Goal: Information Seeking & Learning: Learn about a topic

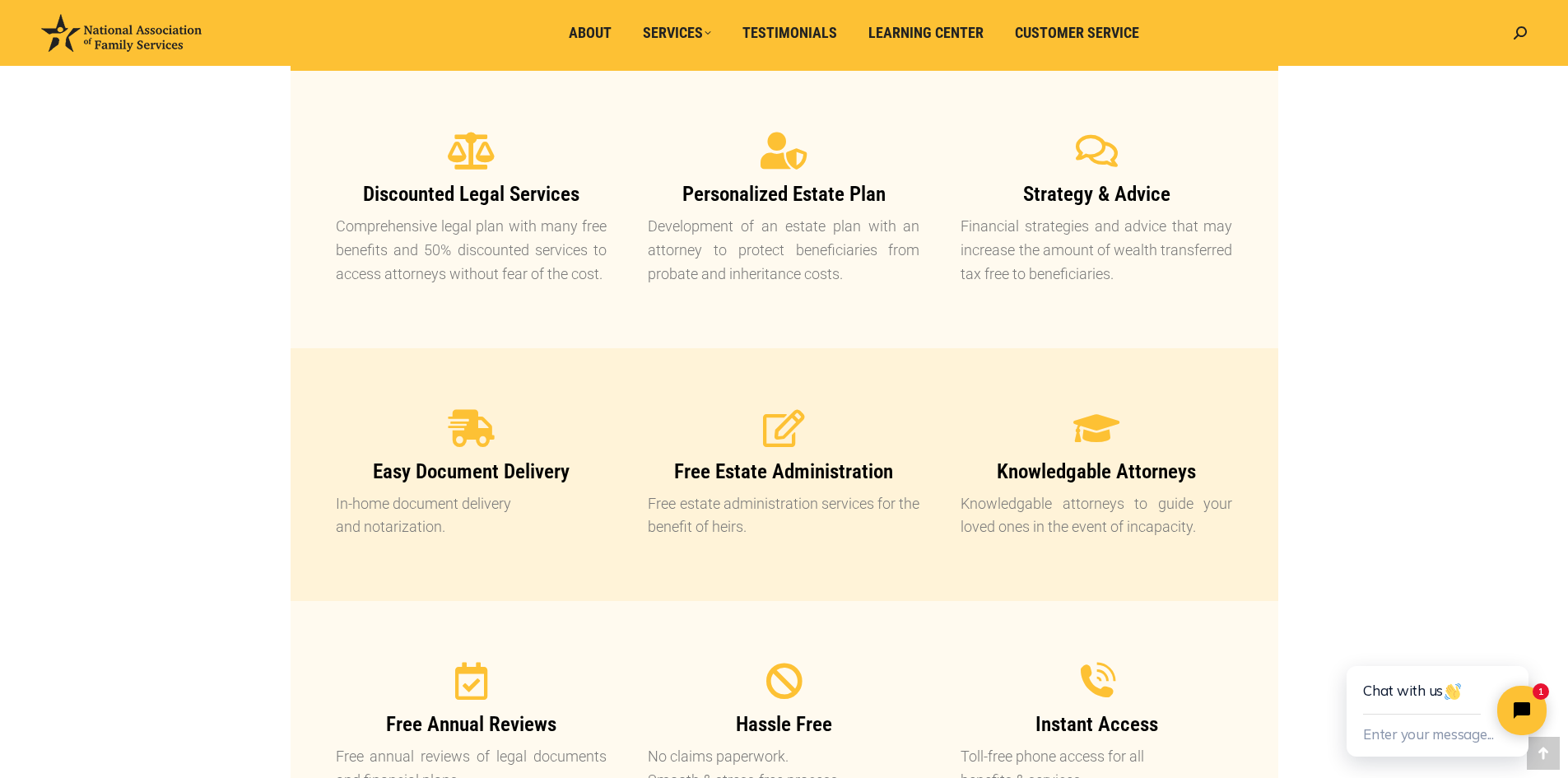
scroll to position [1482, 0]
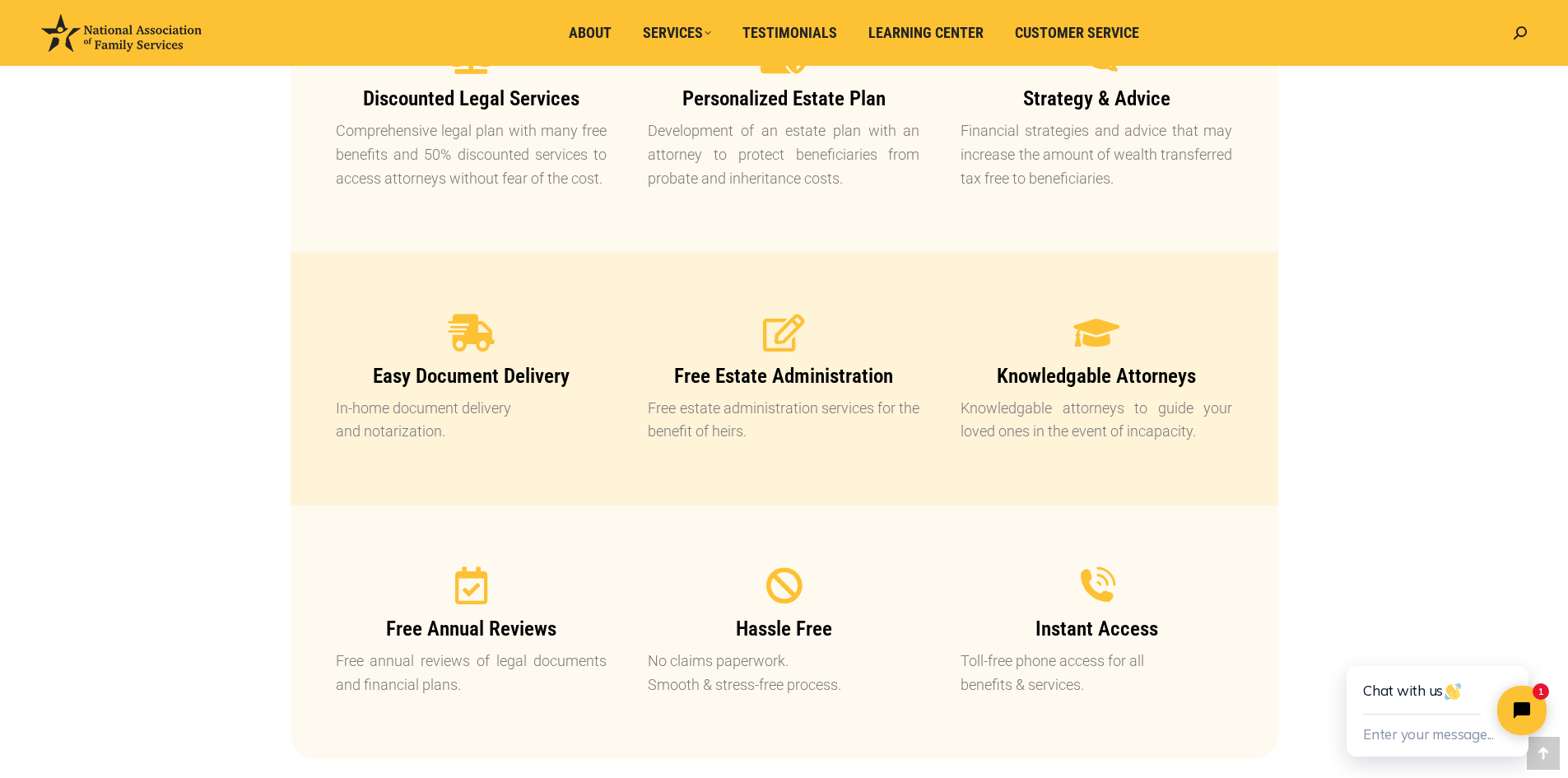
drag, startPoint x: 748, startPoint y: 431, endPoint x: 681, endPoint y: 411, distance: 69.9
click at [728, 426] on p "Free estate administration services for the benefit of heirs." at bounding box center [784, 421] width 271 height 48
drag, startPoint x: 681, startPoint y: 411, endPoint x: 633, endPoint y: 400, distance: 49.2
click at [633, 400] on div "Free Estate Administration Free estate administration services for the benefit …" at bounding box center [783, 379] width 313 height 171
click at [787, 412] on p "Free estate administration services for the benefit of heirs." at bounding box center [784, 421] width 271 height 48
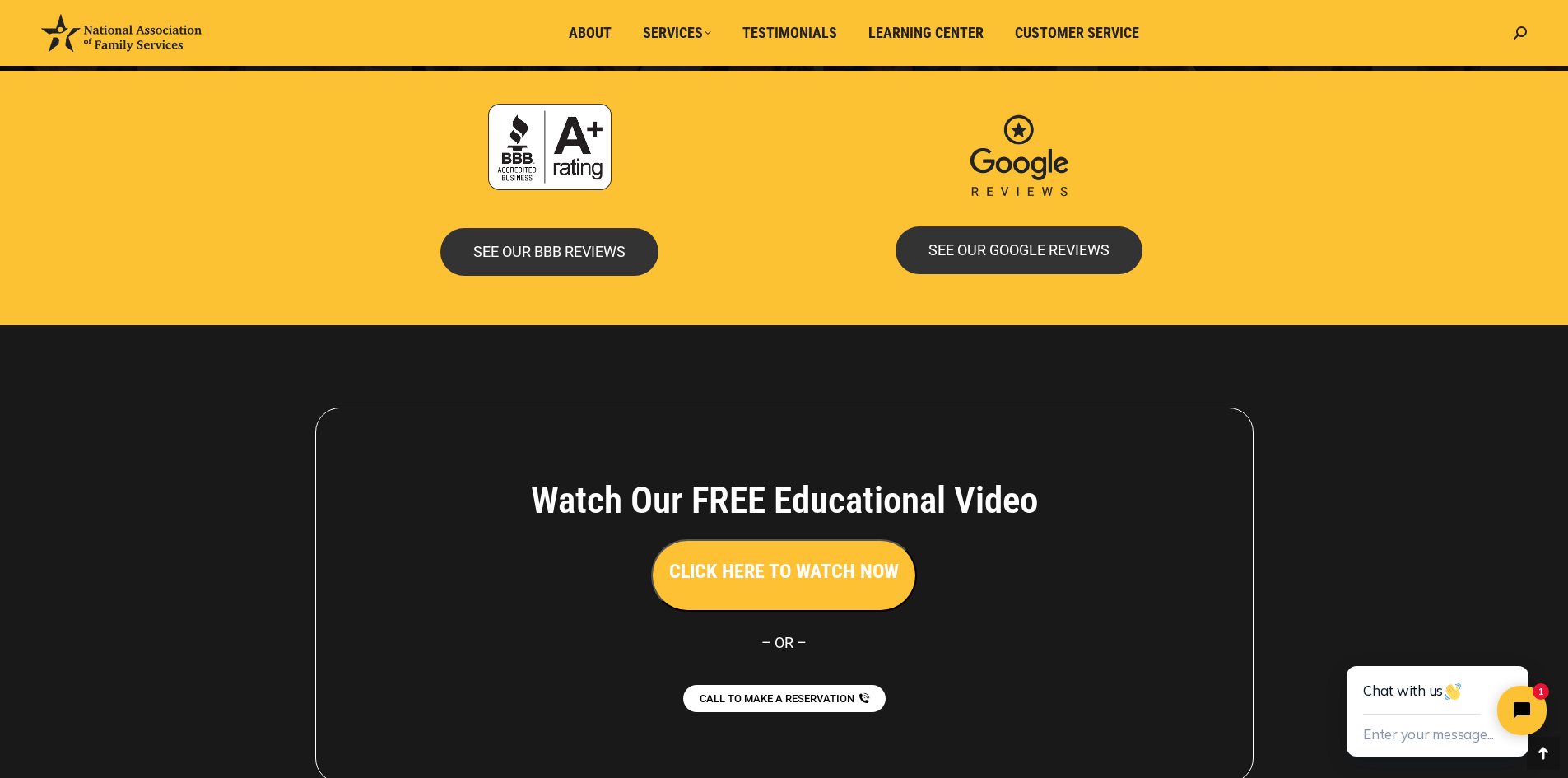
scroll to position [3547, 0]
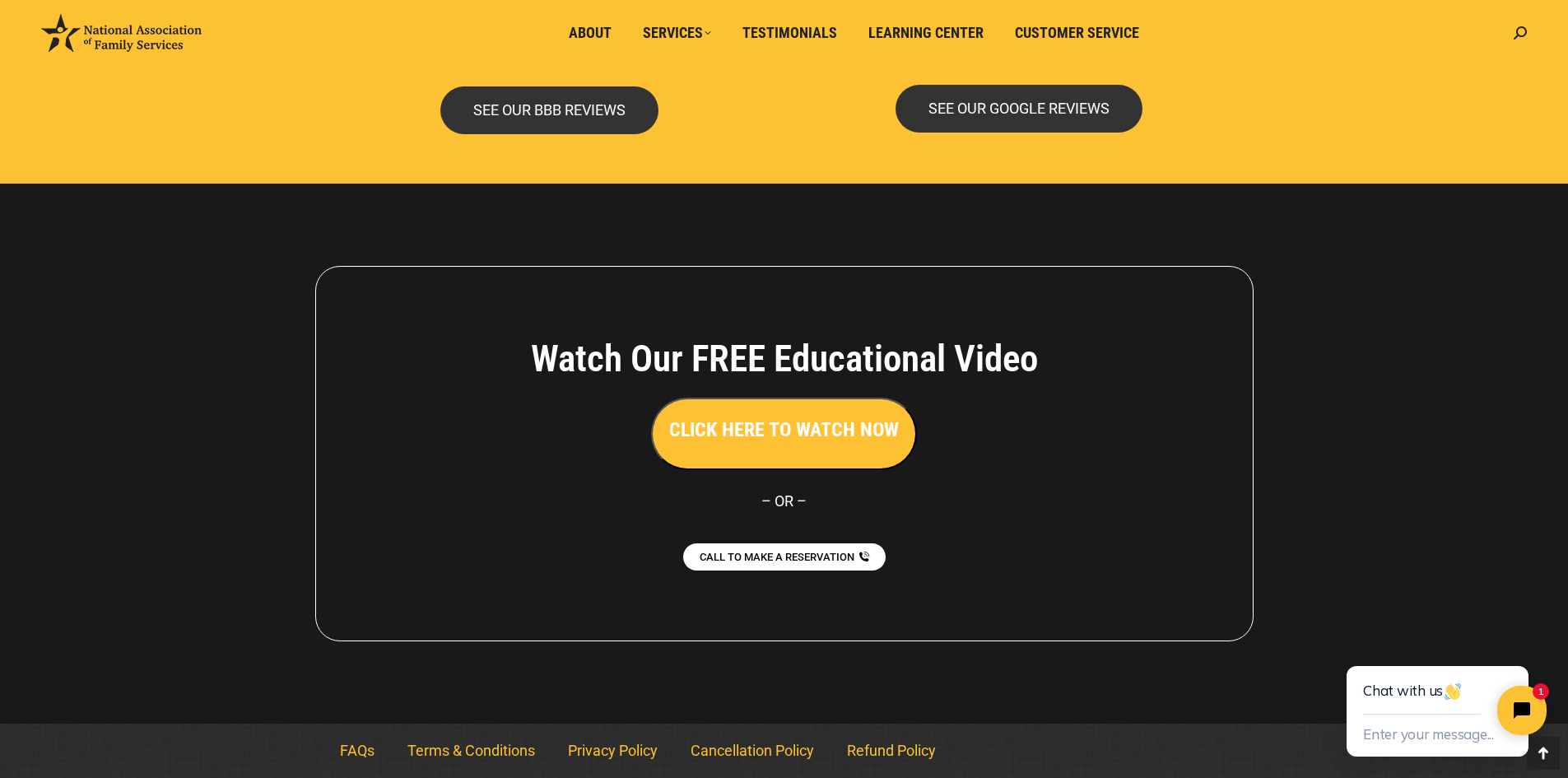
click at [820, 430] on h3 "CLICK HERE TO WATCH NOW" at bounding box center [784, 429] width 230 height 28
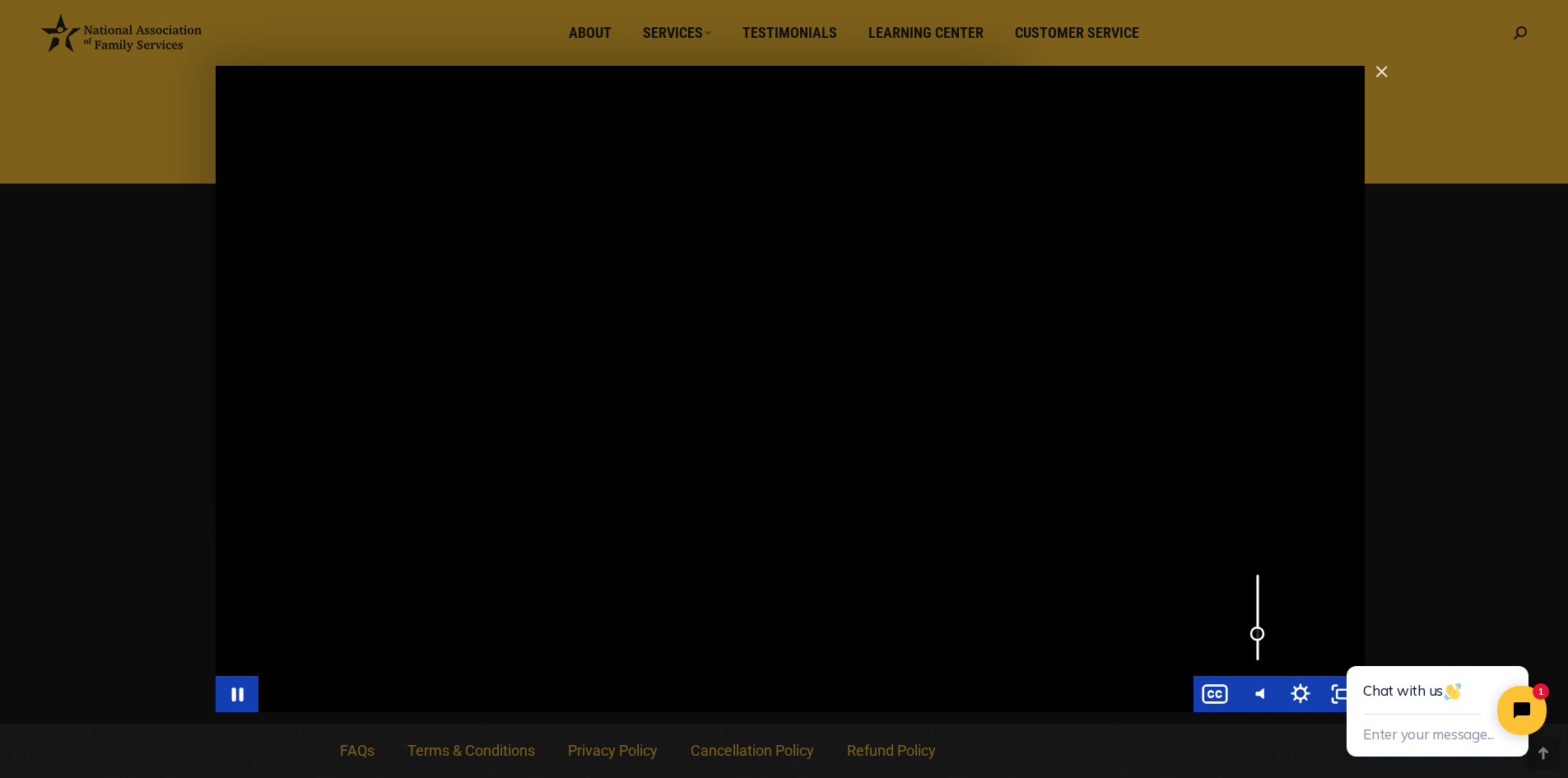
drag, startPoint x: 1261, startPoint y: 574, endPoint x: 1269, endPoint y: 634, distance: 60.5
click at [1269, 634] on div "Volume" at bounding box center [1257, 635] width 27 height 27
drag, startPoint x: 1258, startPoint y: 635, endPoint x: 1263, endPoint y: 647, distance: 13.0
click at [1263, 647] on div "Volume" at bounding box center [1257, 646] width 14 height 14
drag, startPoint x: 946, startPoint y: 76, endPoint x: 946, endPoint y: 38, distance: 38.0
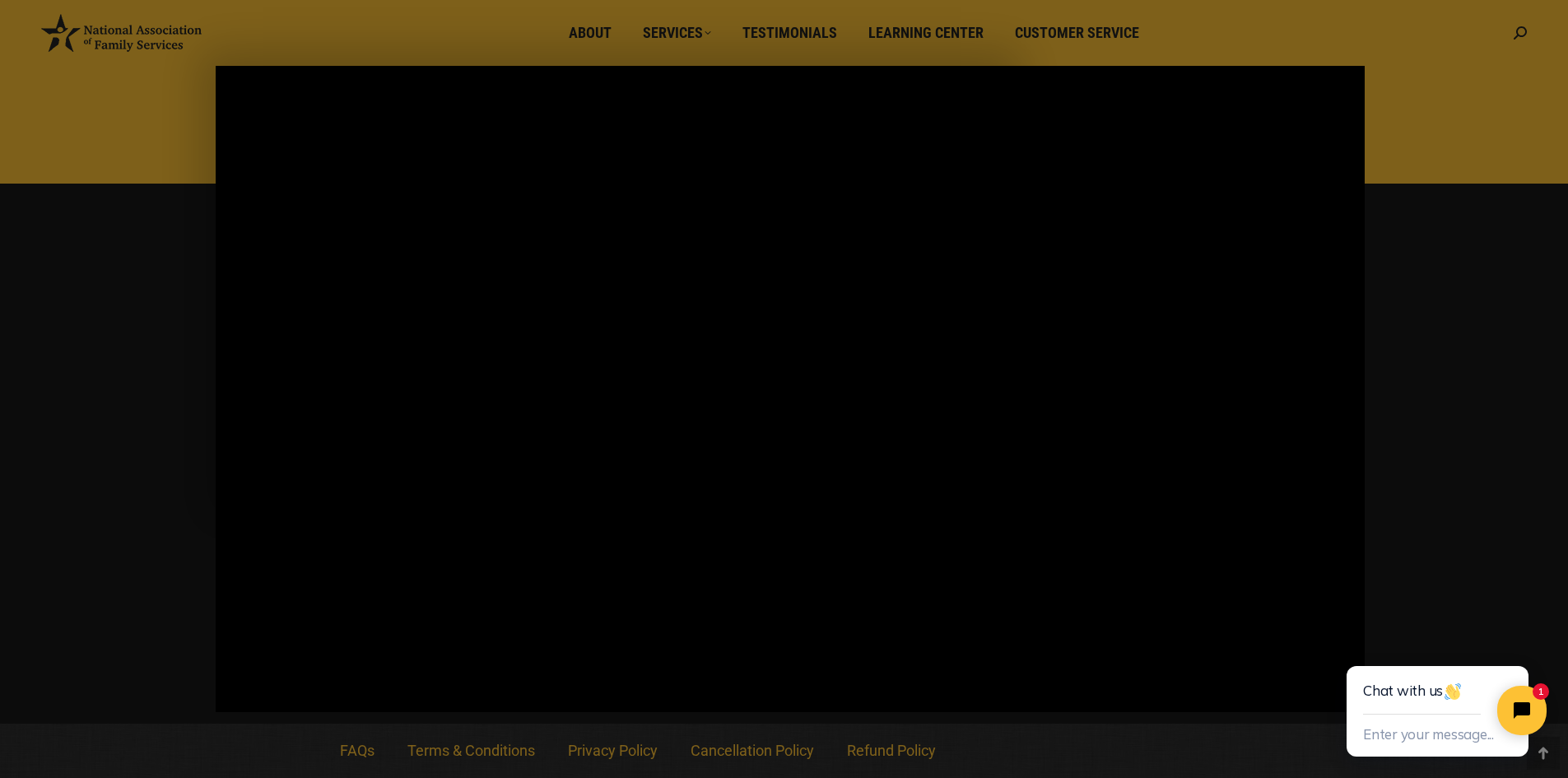
click at [242, 686] on icon "Pause" at bounding box center [237, 694] width 42 height 36
click at [237, 694] on icon "Play Video" at bounding box center [238, 693] width 11 height 14
click at [240, 695] on icon "Pause" at bounding box center [238, 694] width 12 height 14
click at [814, 469] on div "Main Video - Full Webinar (Emma) Landon V1.4" at bounding box center [790, 389] width 1149 height 646
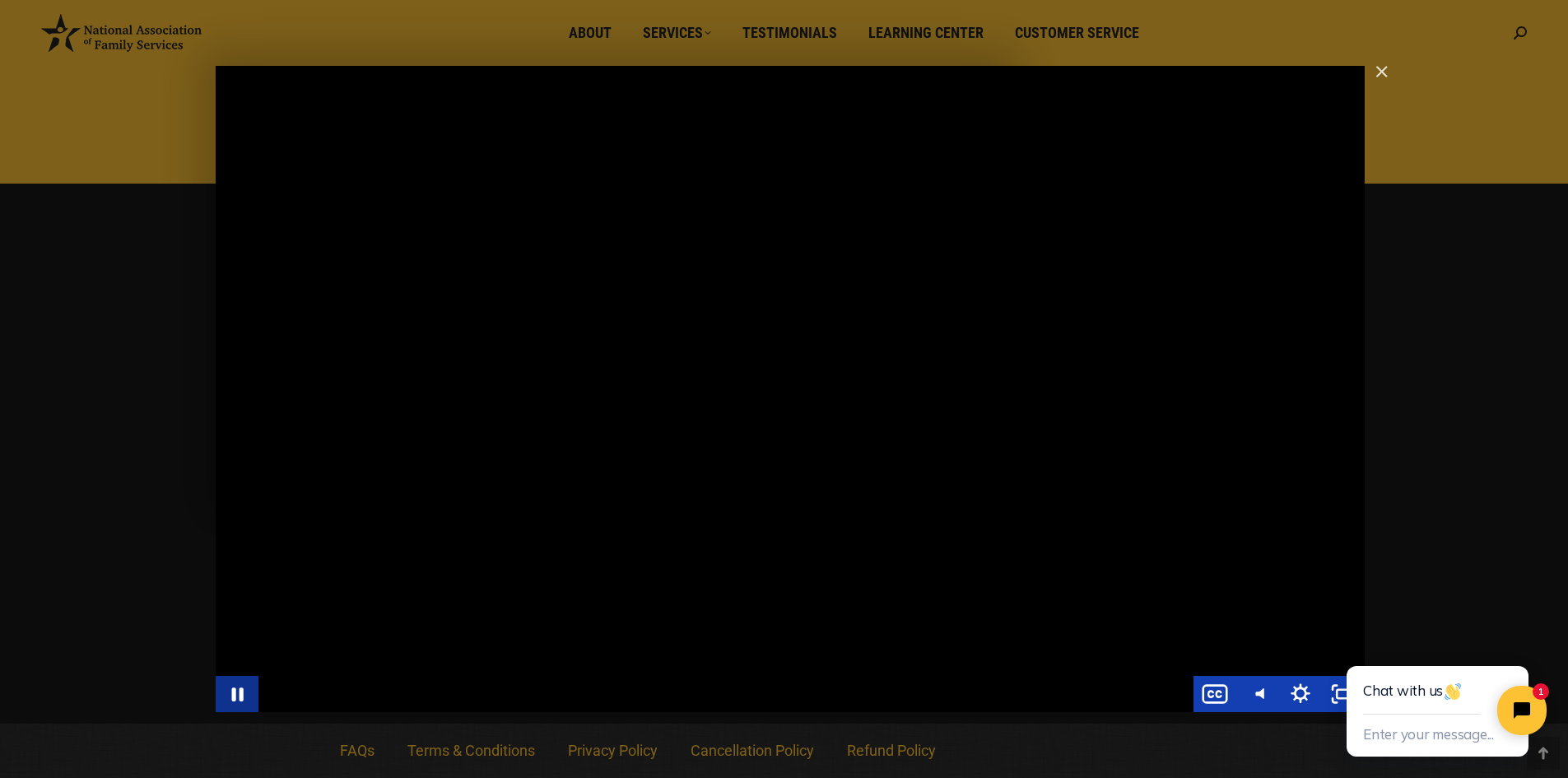
click at [237, 694] on icon "Pause" at bounding box center [237, 694] width 42 height 36
click at [237, 688] on icon "Play Video" at bounding box center [238, 693] width 11 height 14
click at [243, 698] on icon "Pause" at bounding box center [237, 694] width 14 height 16
click at [233, 693] on icon "Play Video" at bounding box center [238, 694] width 42 height 36
click at [240, 691] on icon "Pause" at bounding box center [238, 694] width 12 height 14
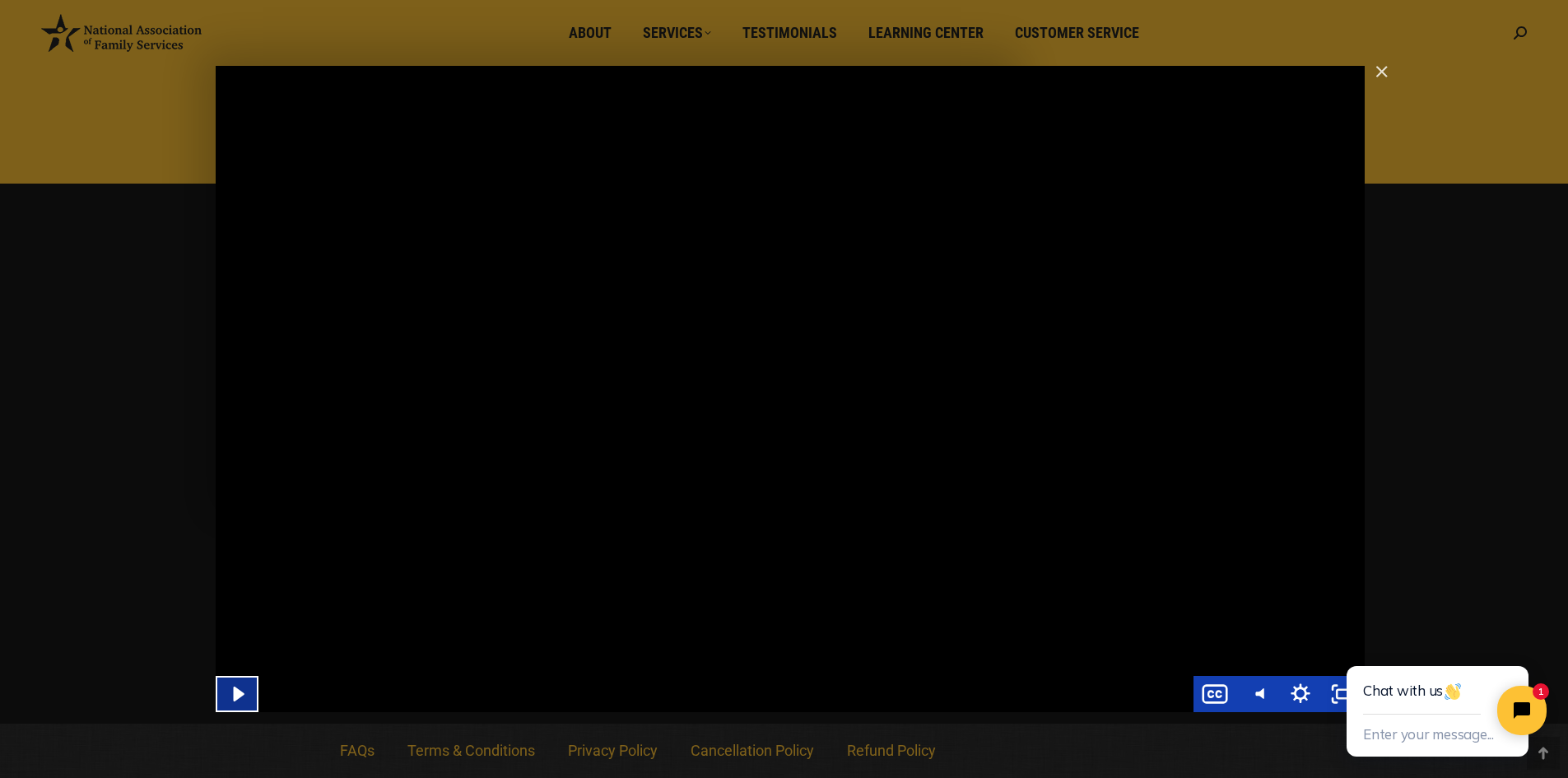
click at [233, 694] on icon "Play Video" at bounding box center [238, 694] width 42 height 36
click at [1302, 697] on icon "Show settings menu" at bounding box center [1300, 694] width 42 height 36
click at [1302, 697] on icon "Hide settings menu" at bounding box center [1300, 694] width 42 height 36
click at [339, 361] on div "Main Video - Full Webinar (Emma) Landon V1.4" at bounding box center [790, 389] width 1149 height 646
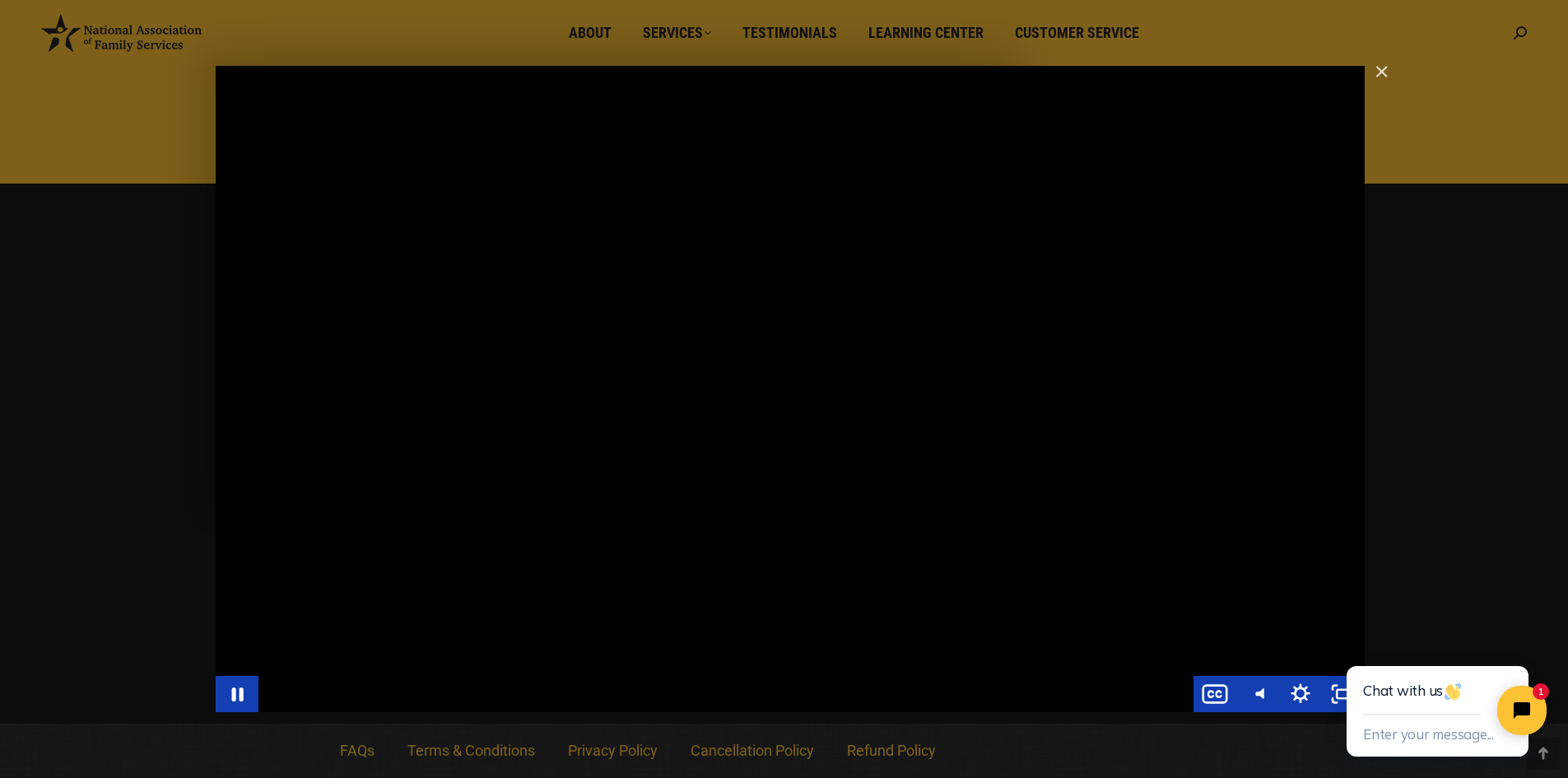
drag, startPoint x: 932, startPoint y: 371, endPoint x: 921, endPoint y: 367, distance: 11.7
click at [932, 371] on div "Main Video - Full Webinar (Emma) Landon V1.4" at bounding box center [790, 389] width 1149 height 646
click at [240, 700] on icon "Play Video" at bounding box center [238, 694] width 42 height 36
click at [236, 697] on icon "Pause" at bounding box center [238, 694] width 12 height 14
click at [236, 697] on icon "Play Video" at bounding box center [238, 693] width 11 height 14
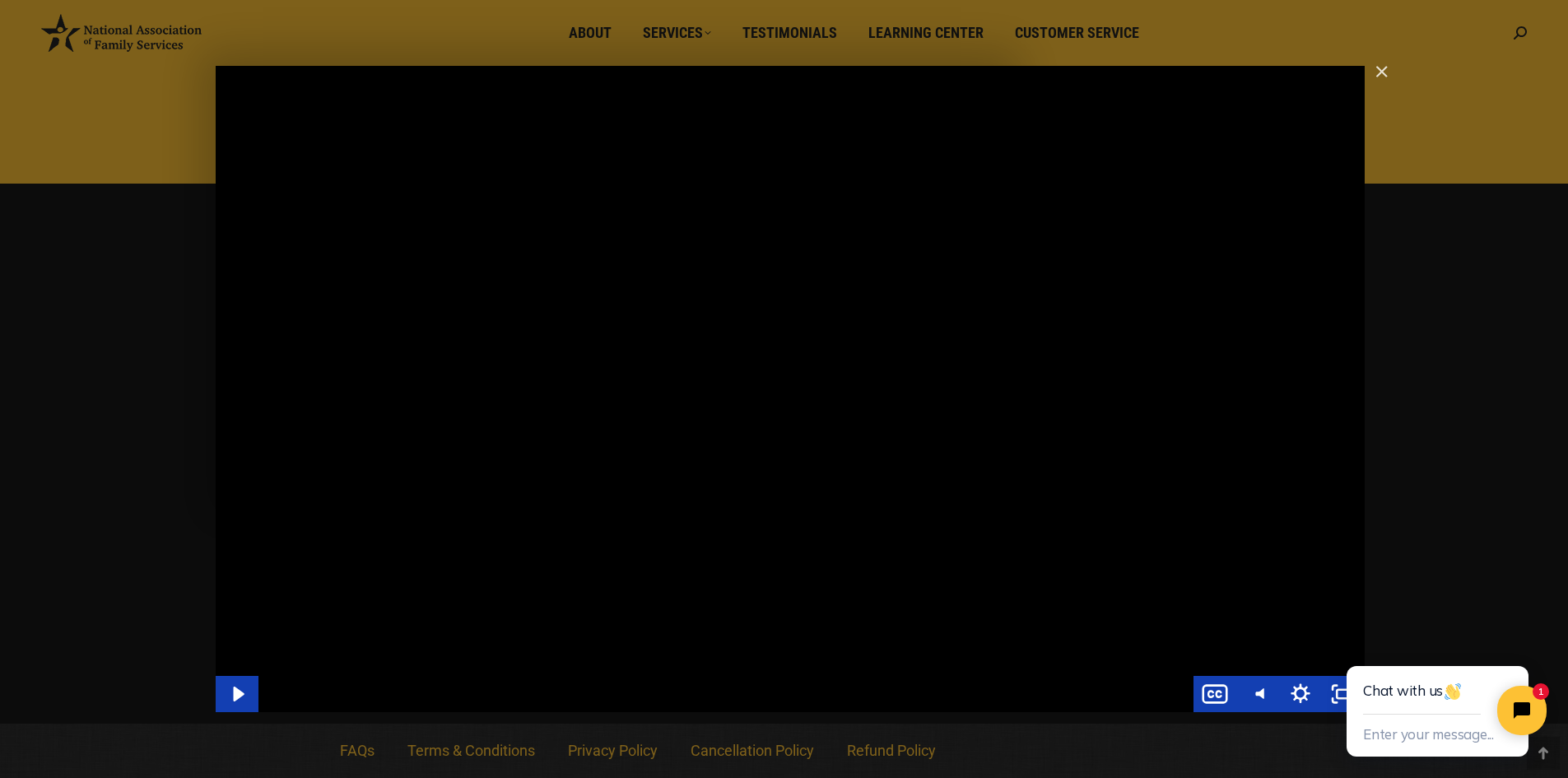
click at [794, 371] on div "Main Video - Full Webinar (Emma) Landon V1.4" at bounding box center [790, 389] width 1149 height 646
click at [232, 695] on icon "Pause" at bounding box center [237, 694] width 14 height 16
click at [237, 698] on icon "Play Video" at bounding box center [240, 693] width 14 height 18
click at [1377, 68] on img "Close" at bounding box center [1374, 79] width 28 height 28
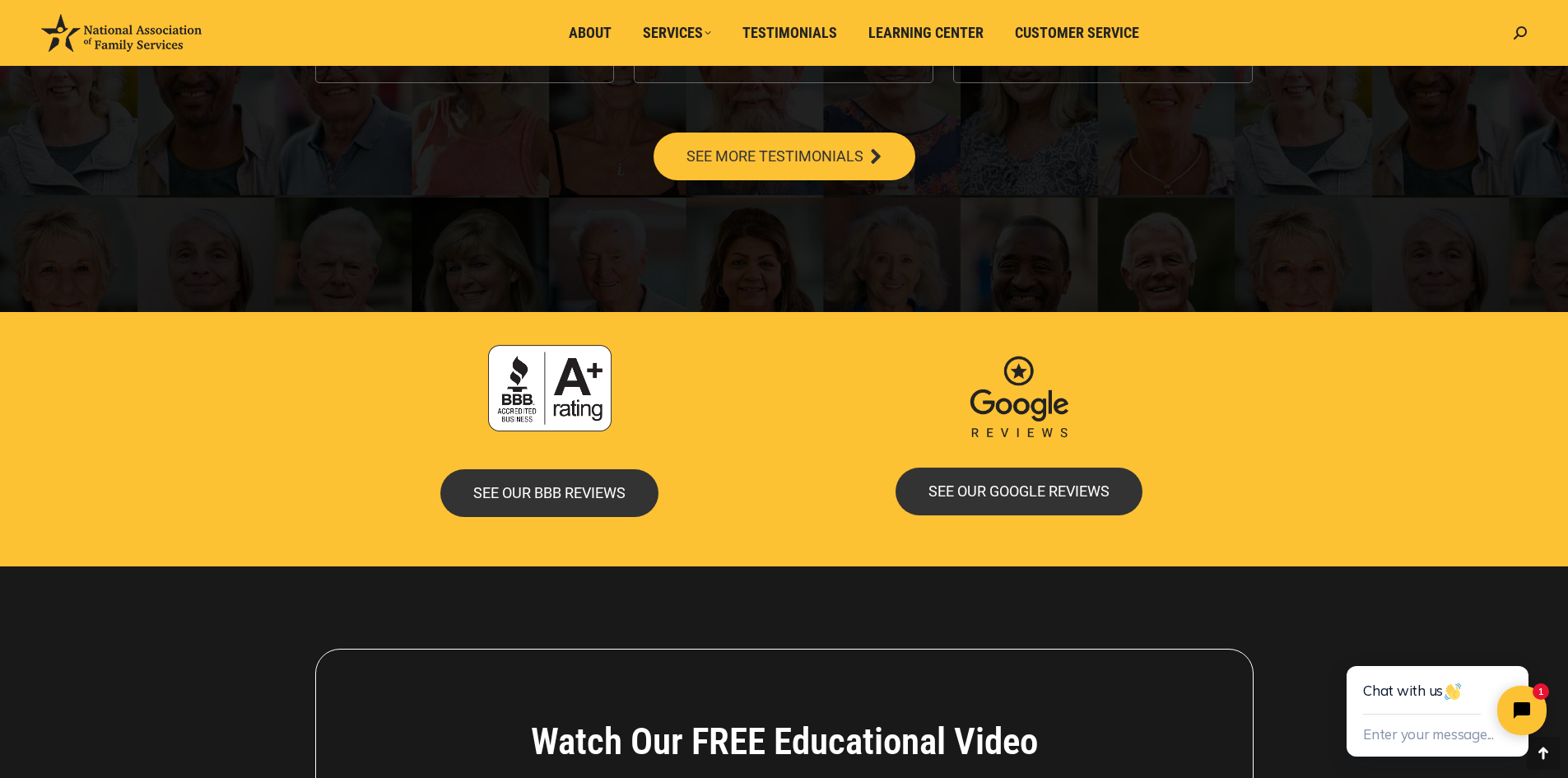
scroll to position [2888, 0]
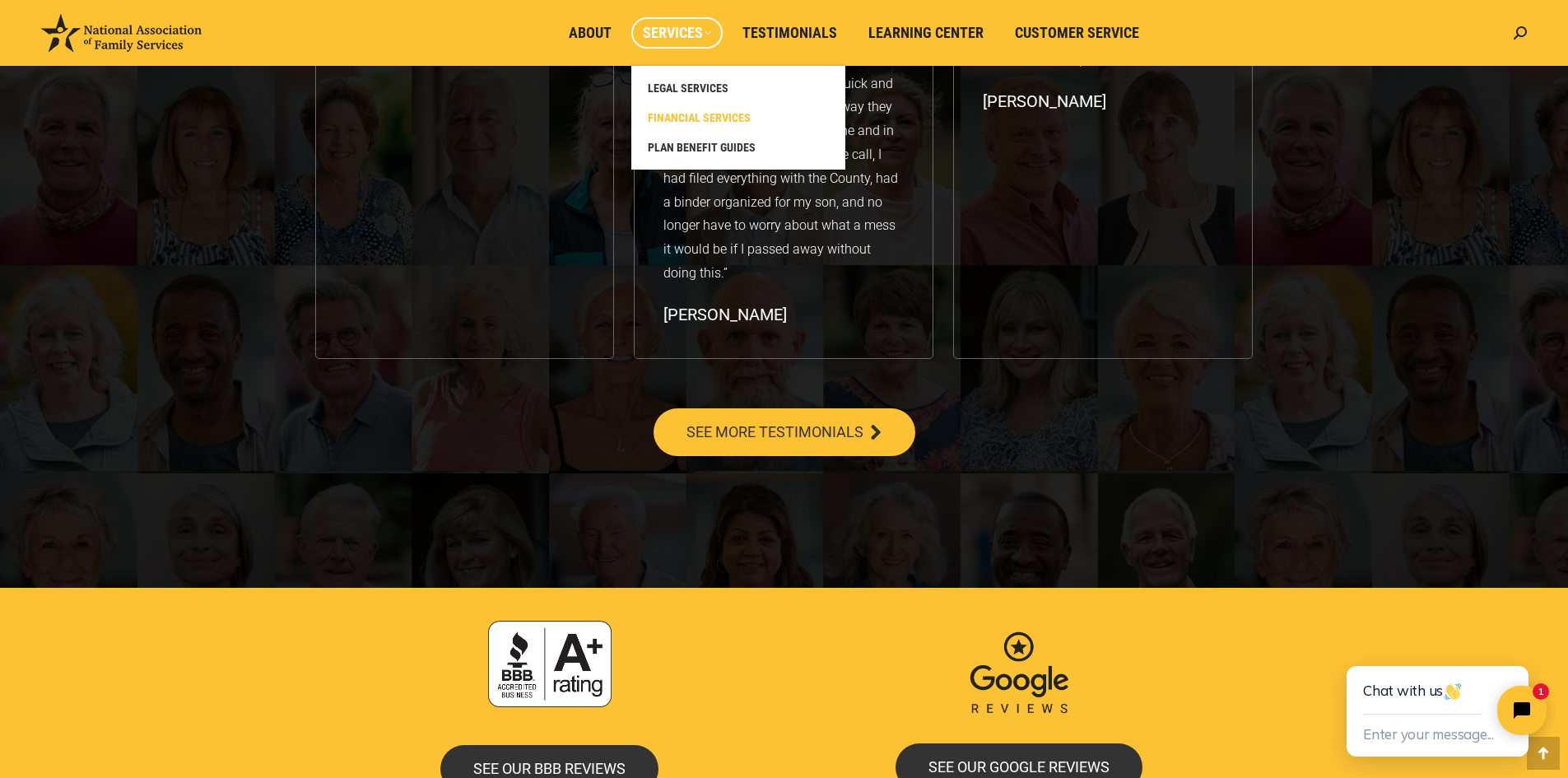
click at [693, 112] on span "FINANCIAL SERVICES" at bounding box center [699, 117] width 103 height 14
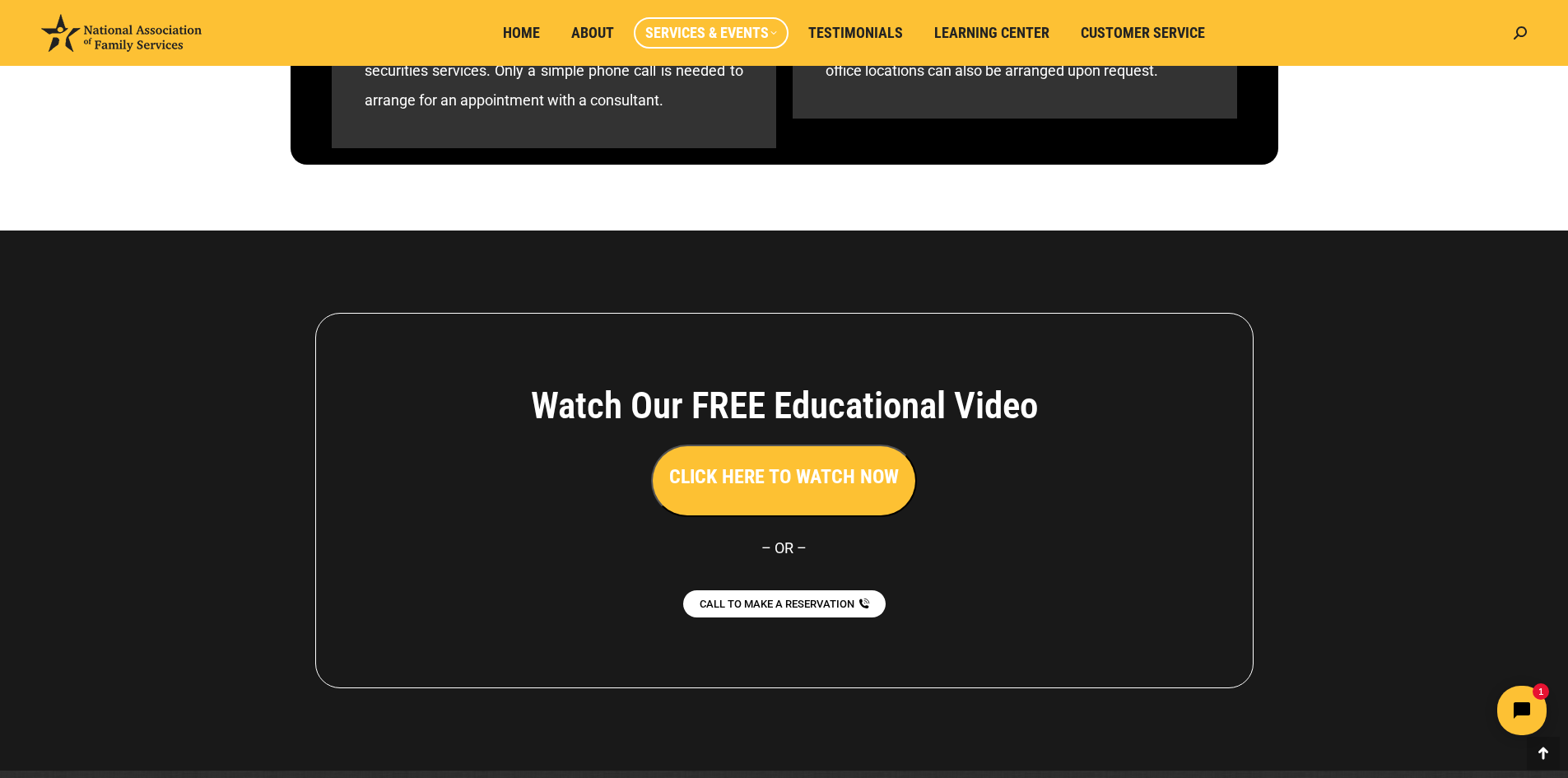
scroll to position [1436, 0]
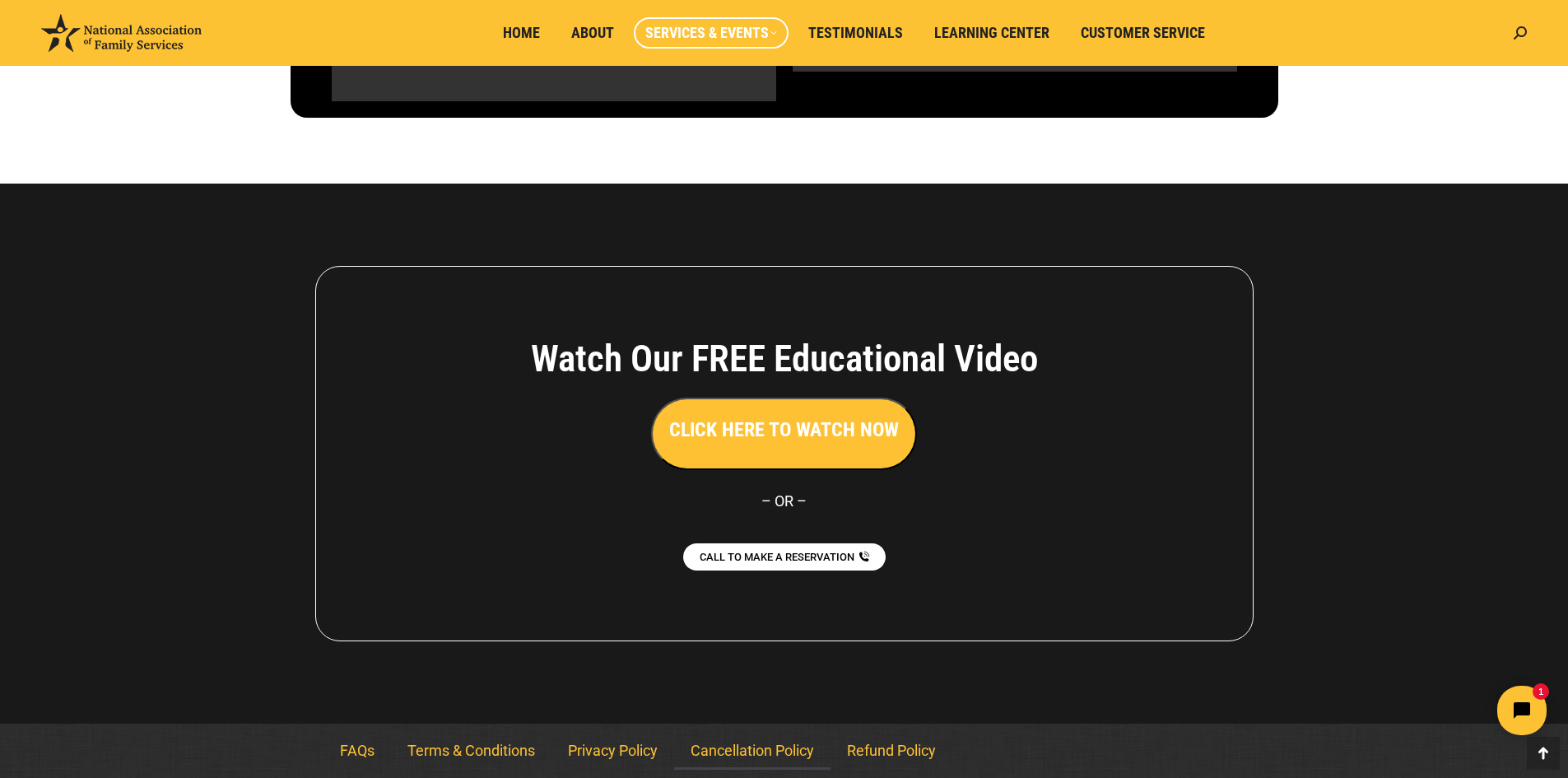
click at [738, 749] on link "Cancellation Policy" at bounding box center [752, 751] width 156 height 38
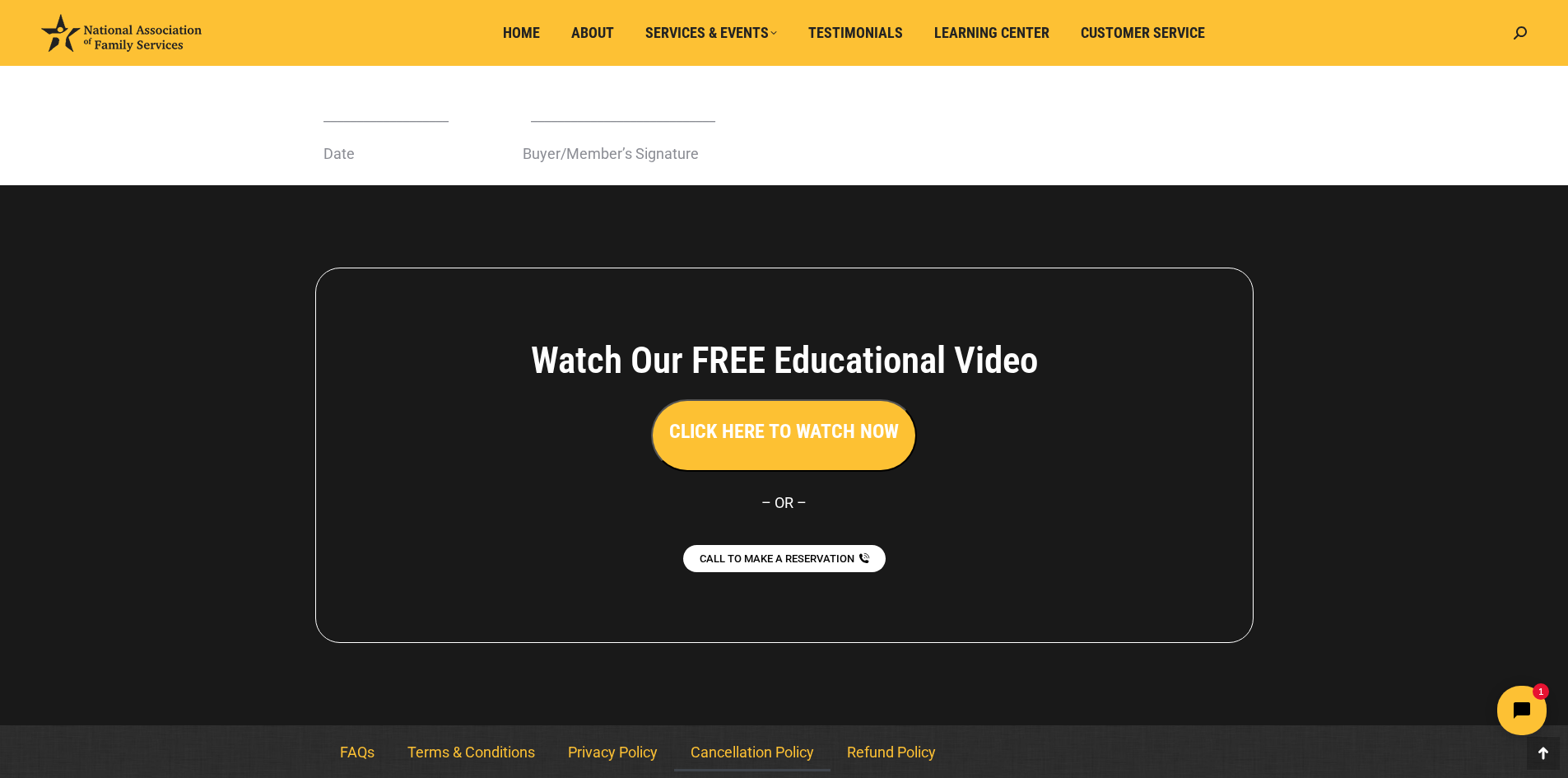
scroll to position [686, 0]
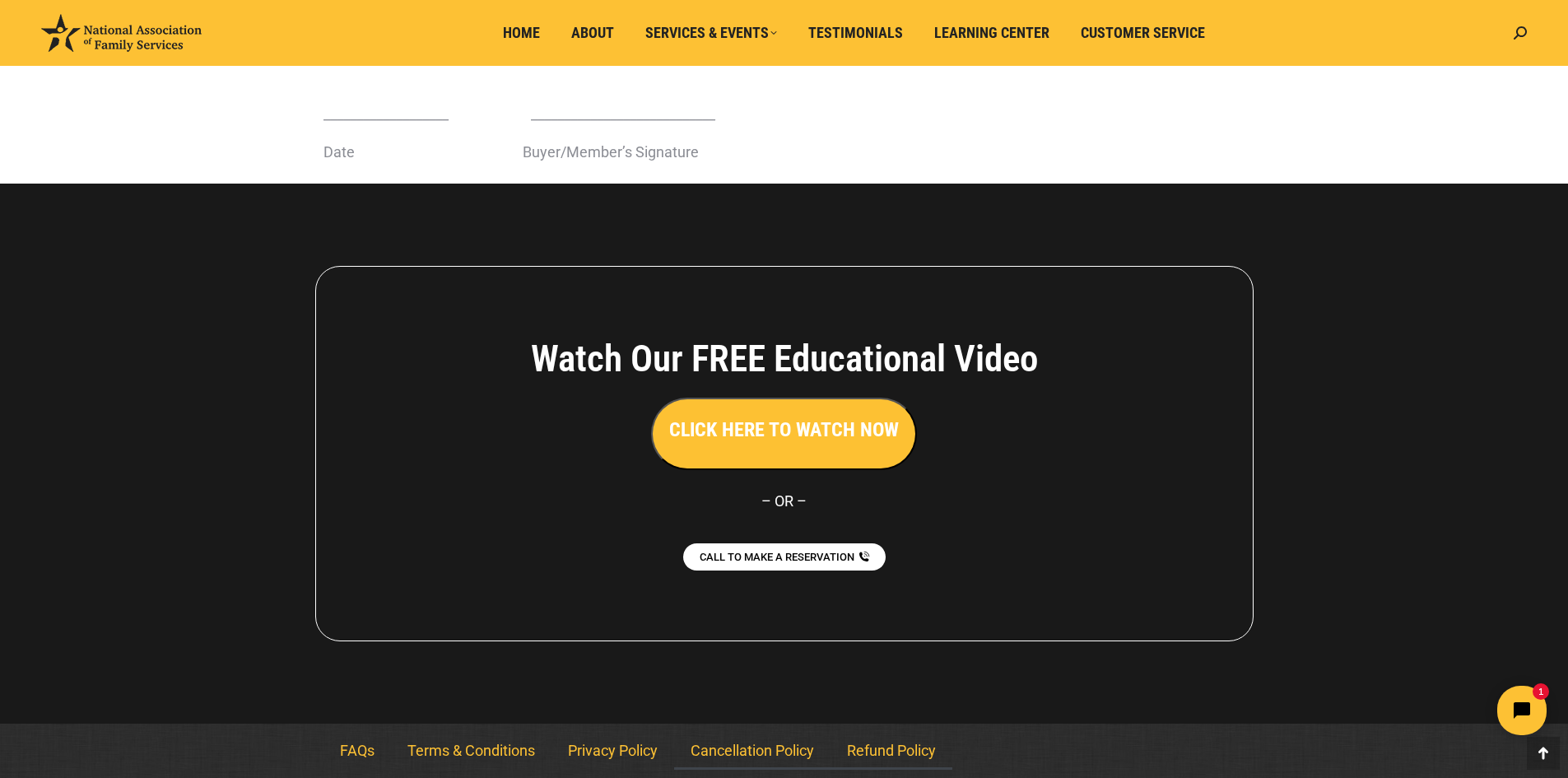
click at [898, 747] on link "Refund Policy" at bounding box center [891, 751] width 122 height 38
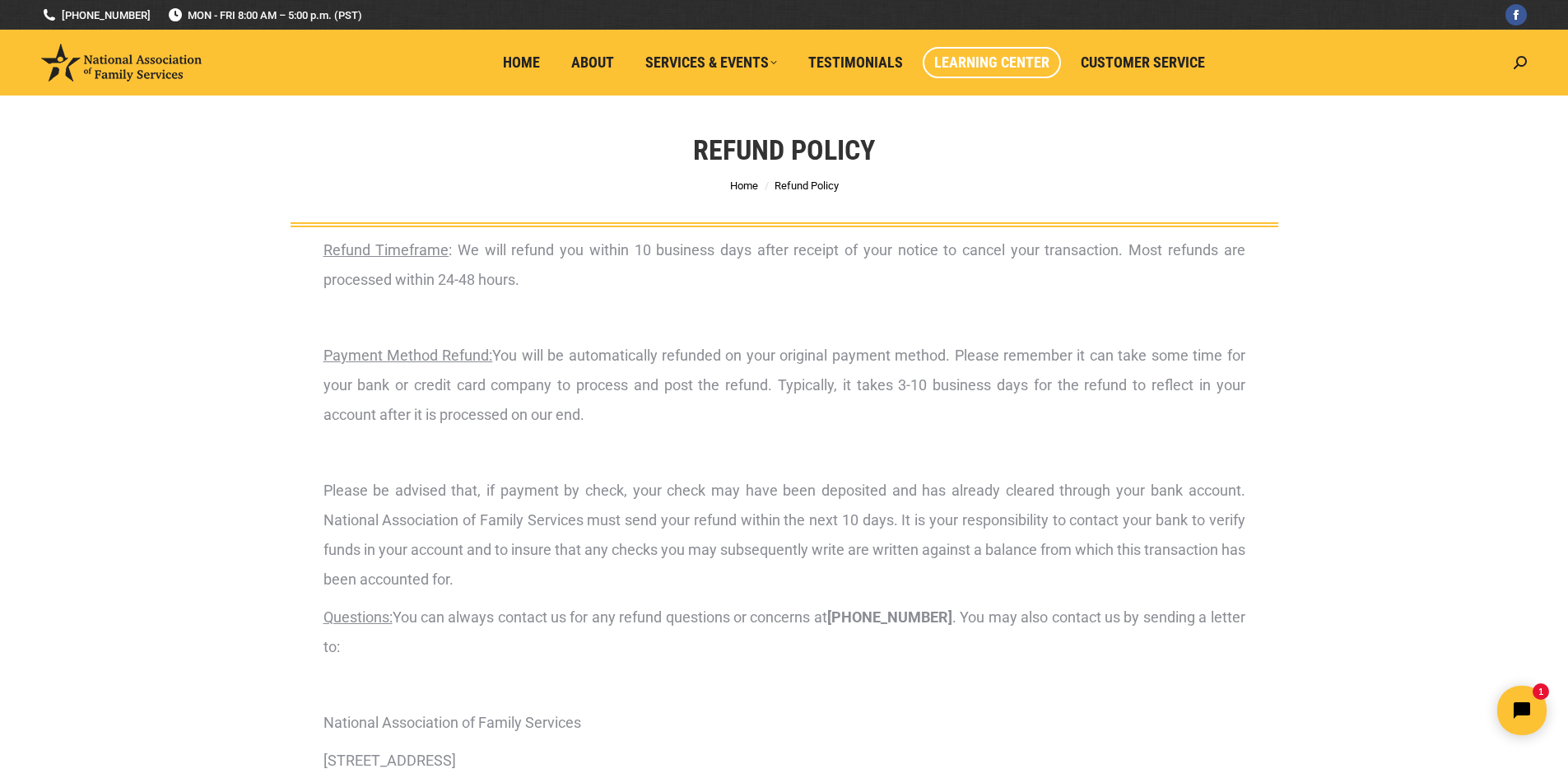
click at [996, 59] on span "Learning Center" at bounding box center [991, 62] width 115 height 18
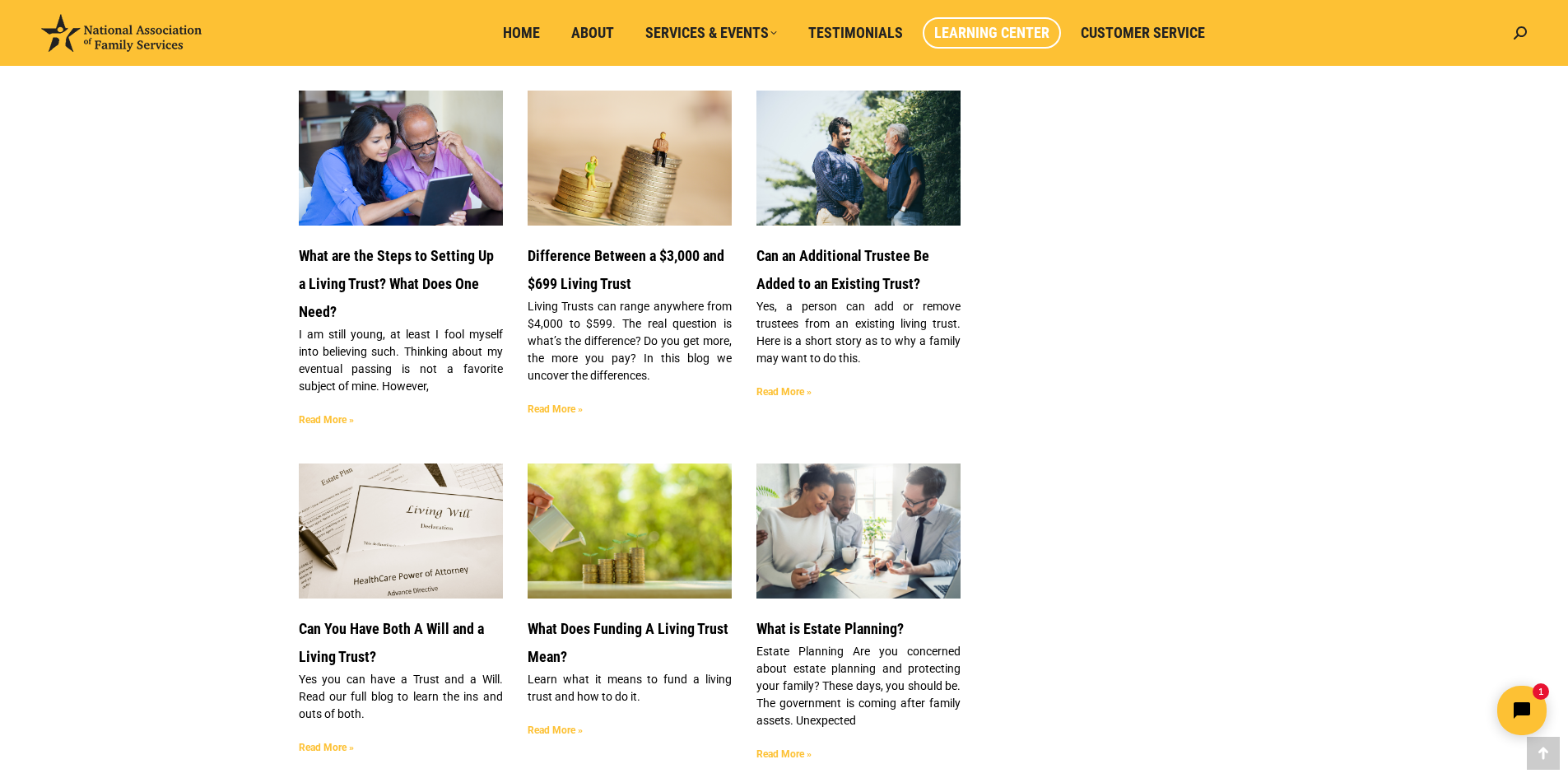
scroll to position [2634, 0]
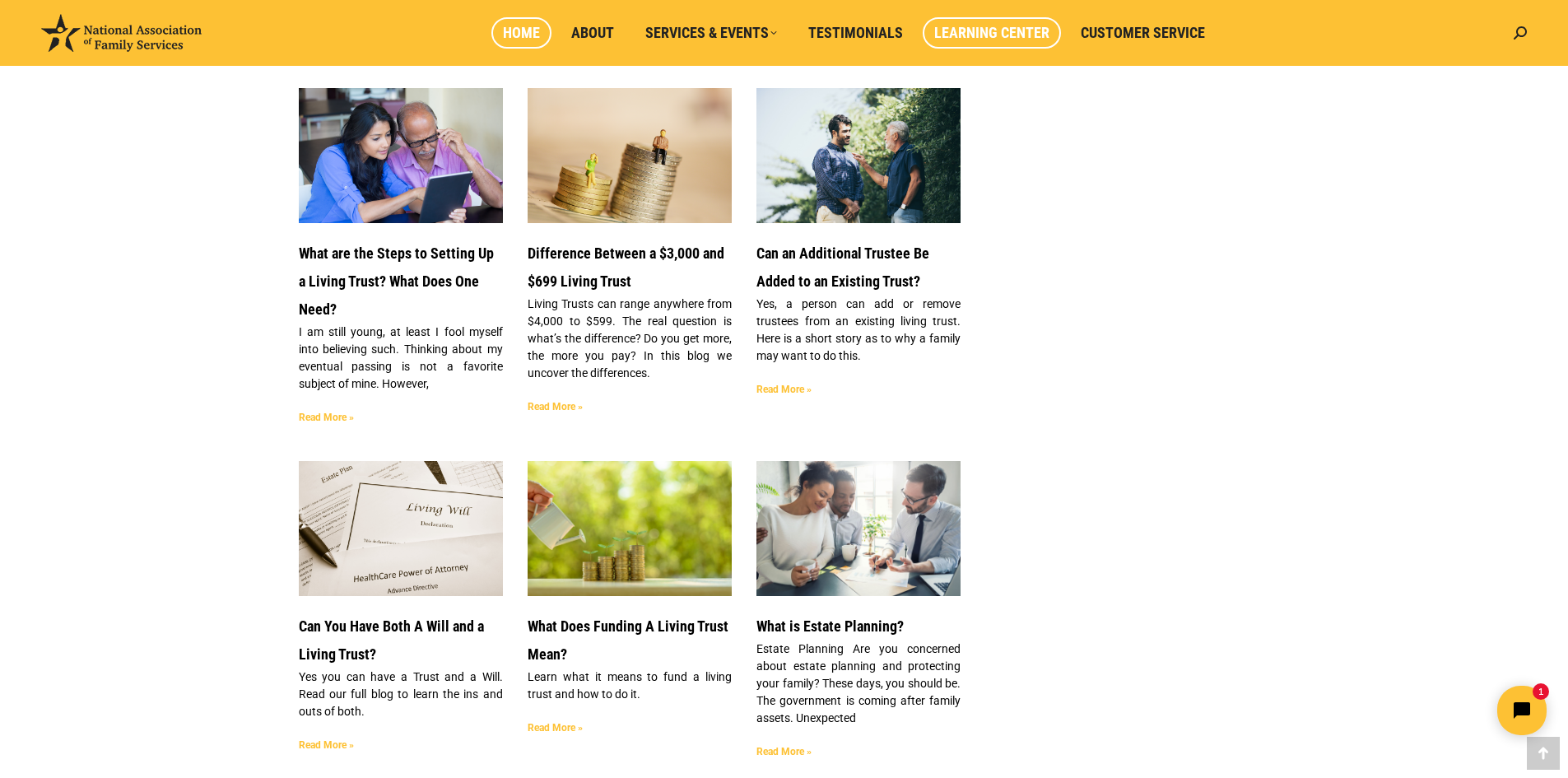
click at [525, 31] on span "Home" at bounding box center [522, 32] width 37 height 18
click at [515, 38] on span "Home" at bounding box center [522, 32] width 37 height 18
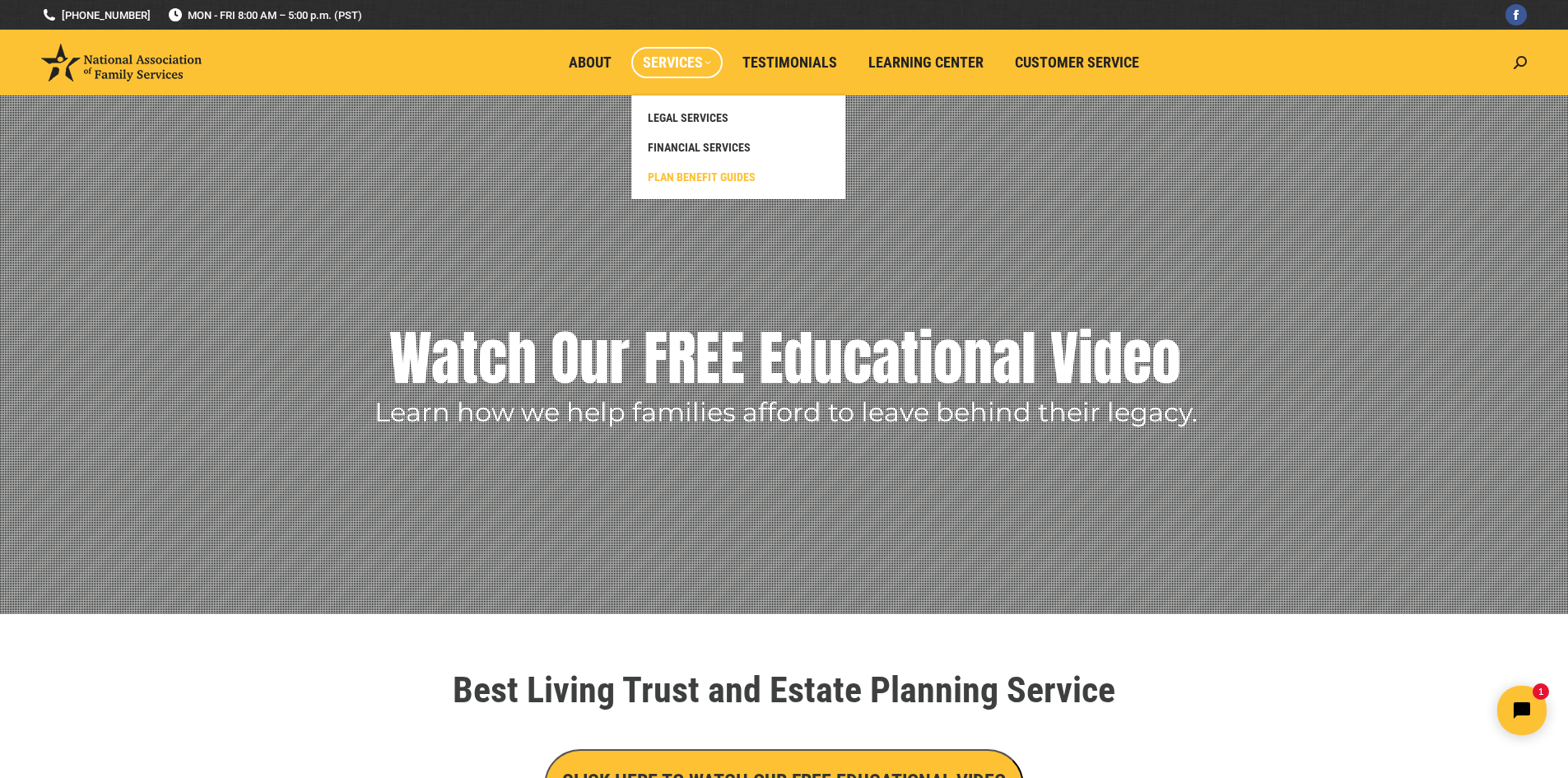
click at [711, 181] on span "PLAN BENEFIT GUIDES" at bounding box center [701, 176] width 108 height 14
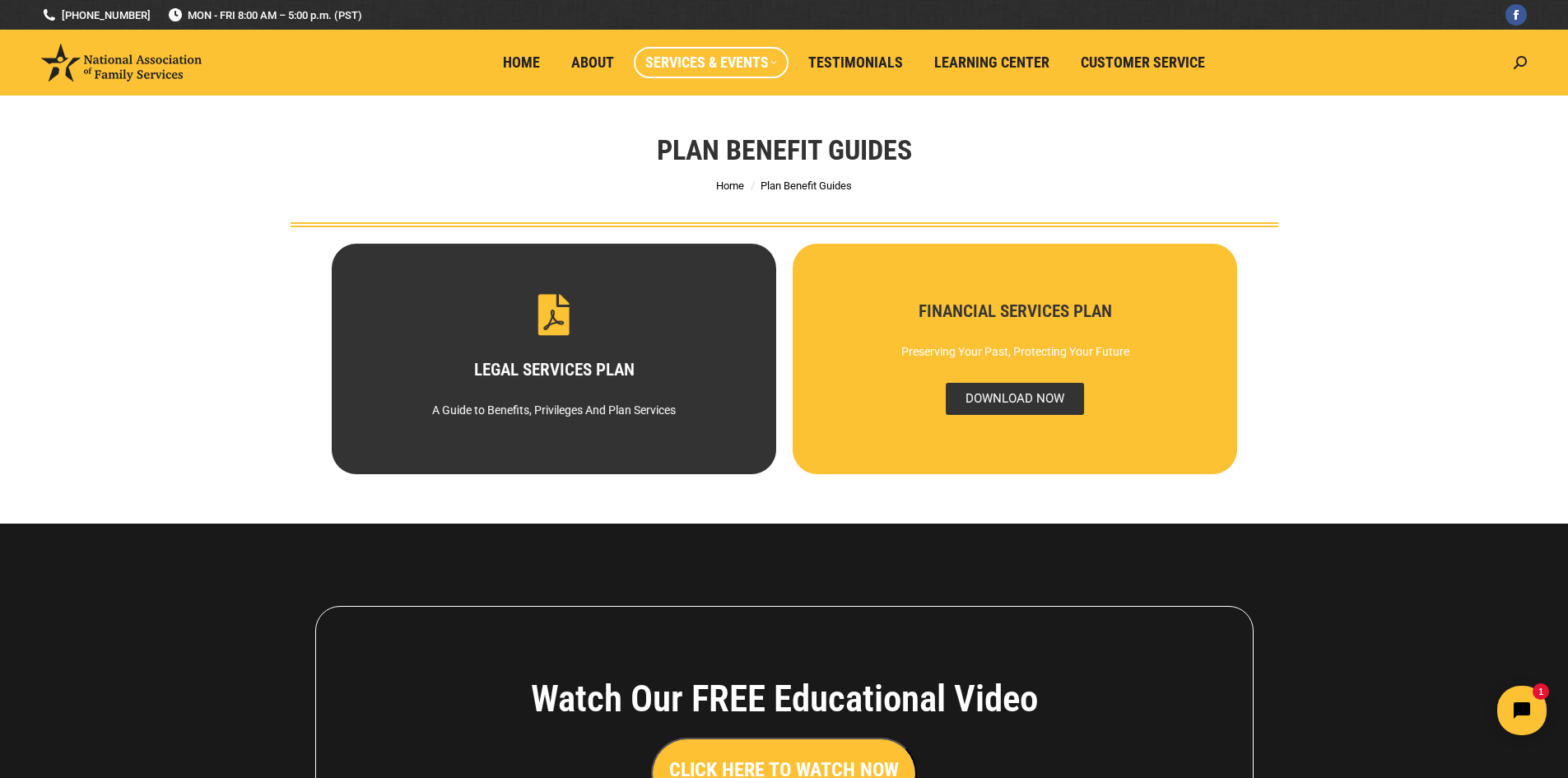
click at [1022, 397] on span "DOWNLOAD NOW" at bounding box center [1013, 399] width 138 height 32
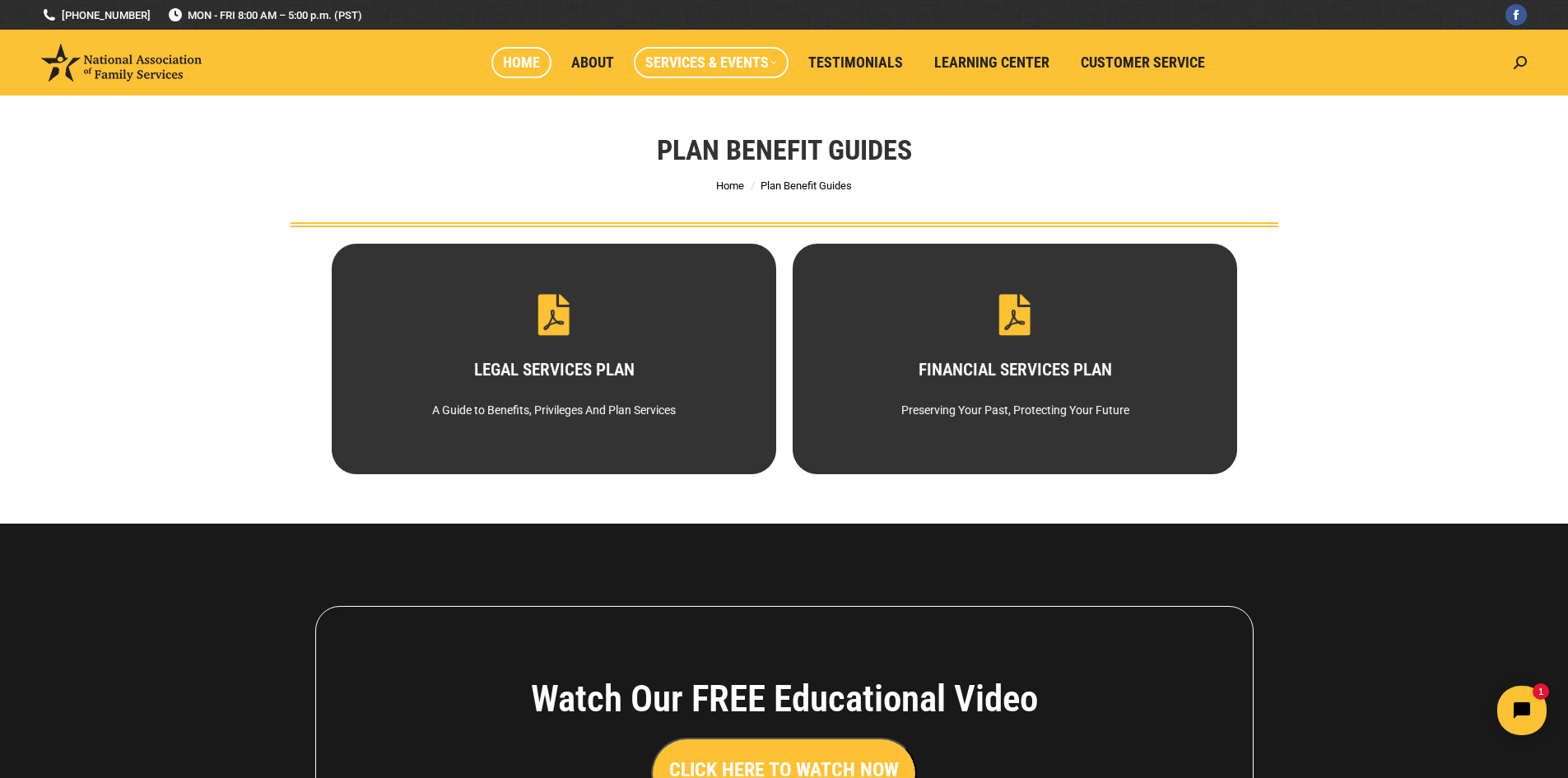
click at [517, 55] on span "Home" at bounding box center [522, 62] width 37 height 18
